Goal: Obtain resource: Download file/media

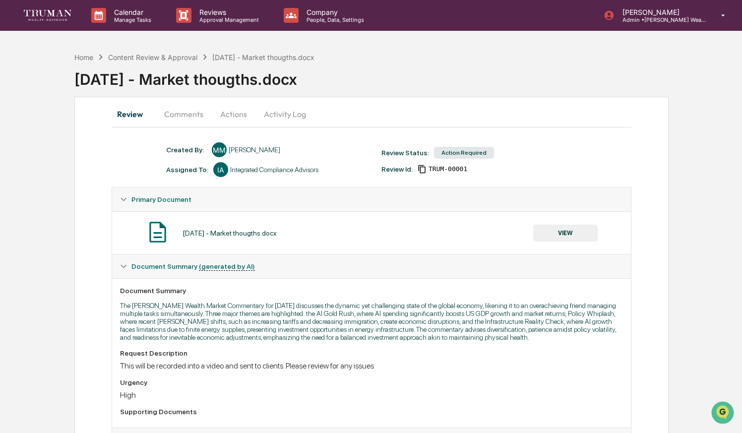
click at [580, 232] on button "VIEW" at bounding box center [565, 233] width 64 height 17
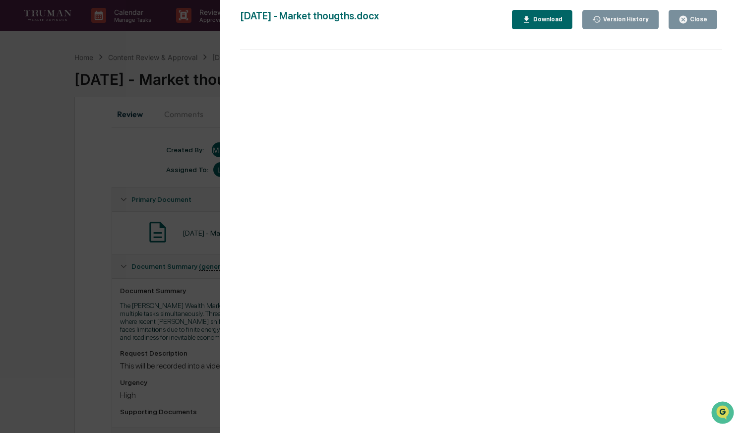
click at [522, 18] on icon "button" at bounding box center [526, 19] width 9 height 9
click at [151, 98] on div "Version History [DATE] 04:32 PM [PERSON_NAME] [DATE] - Market thougths.docx Clo…" at bounding box center [371, 216] width 742 height 433
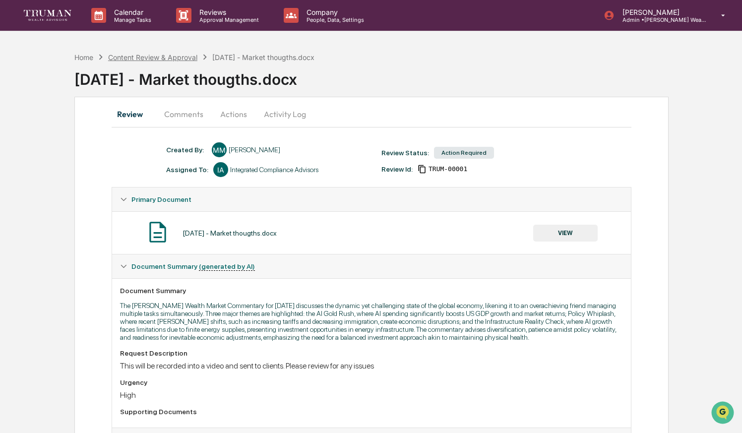
click at [156, 57] on div "Content Review & Approval" at bounding box center [152, 57] width 89 height 8
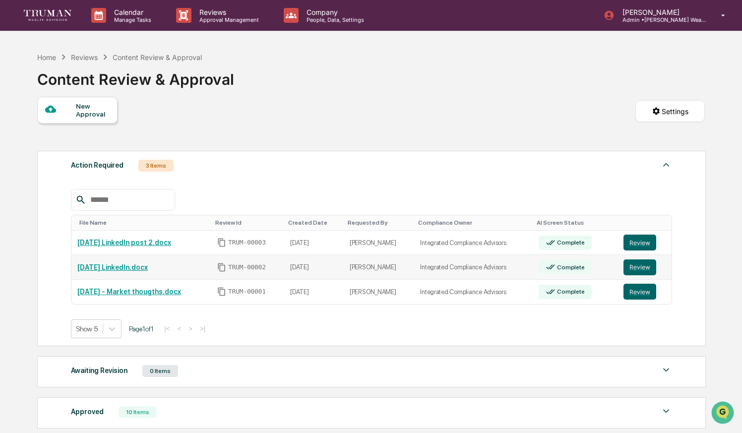
click at [126, 267] on link "[DATE] LinkedIn.docx" at bounding box center [112, 267] width 70 height 8
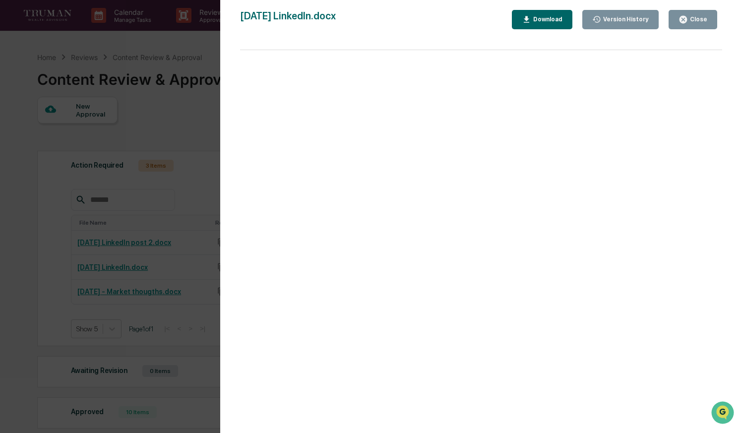
click at [532, 23] on div "Download" at bounding box center [542, 19] width 41 height 9
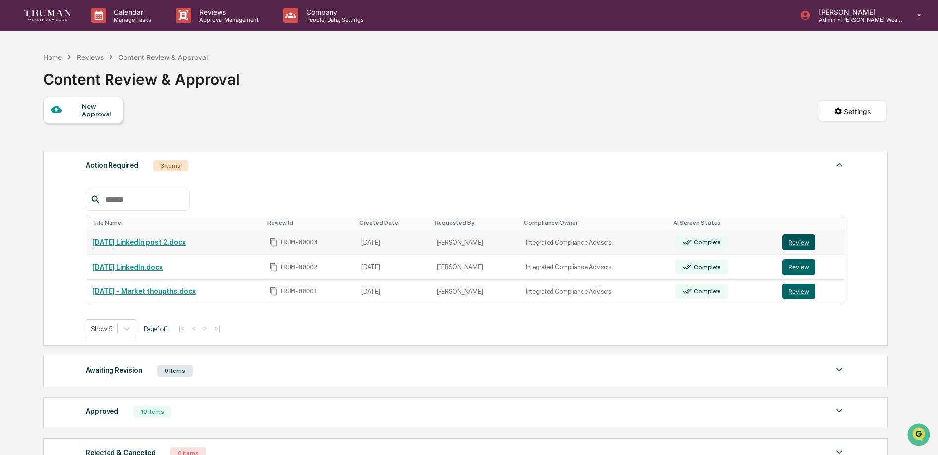
click at [747, 243] on button "Review" at bounding box center [799, 243] width 33 height 16
